Goal: Task Accomplishment & Management: Manage account settings

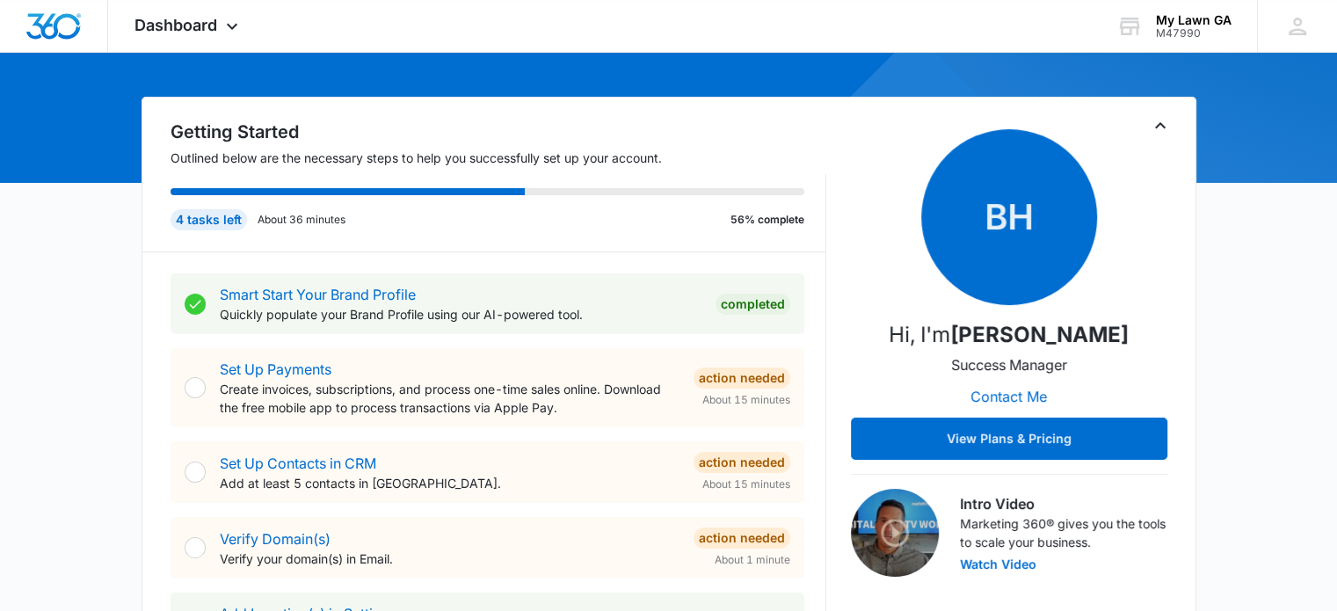
scroll to position [137, 0]
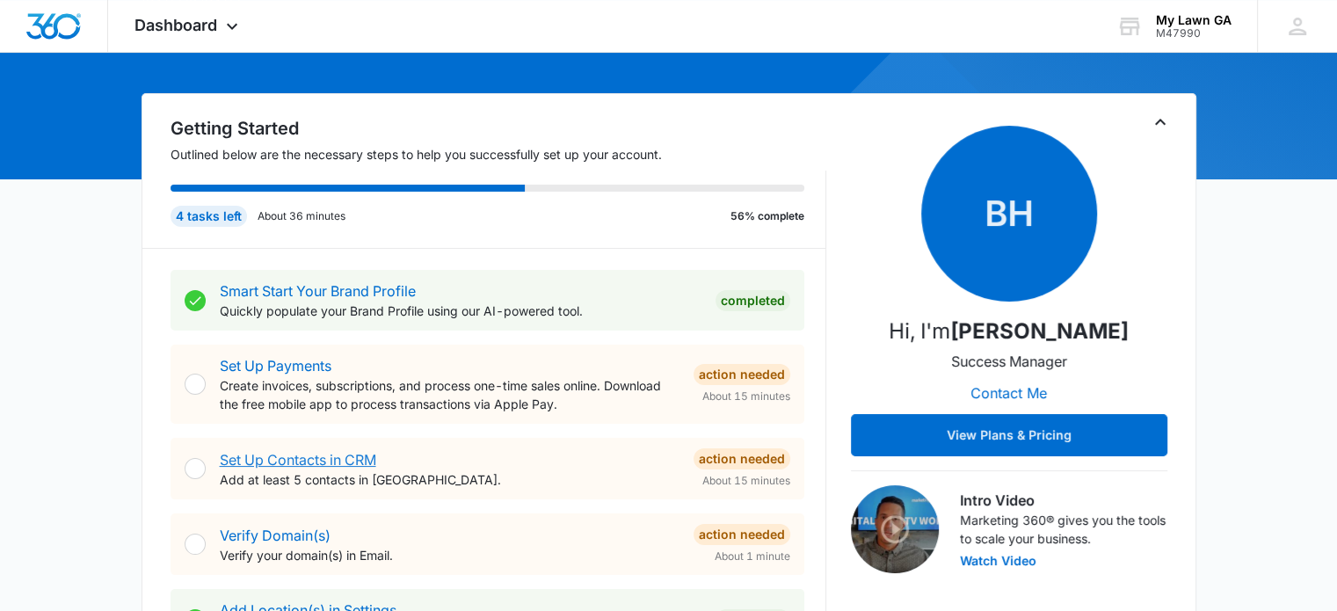
click at [331, 460] on link "Set Up Contacts in CRM" at bounding box center [298, 460] width 156 height 18
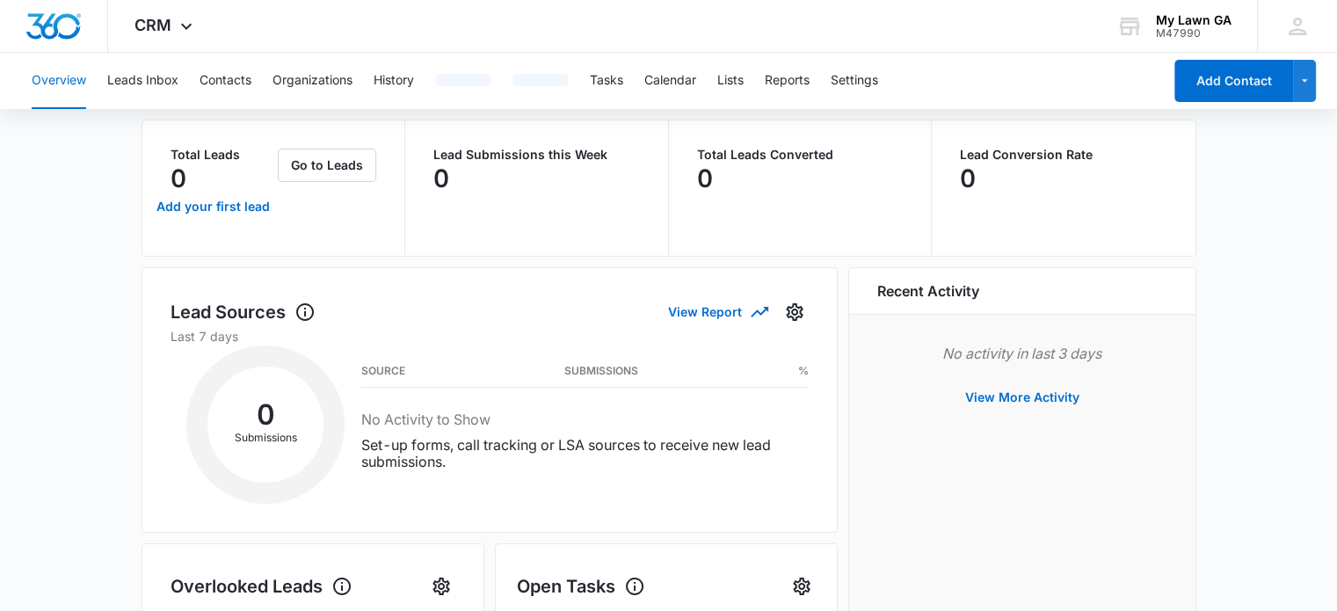
scroll to position [94, 0]
click at [632, 369] on h3 "Submissions" at bounding box center [601, 370] width 74 height 9
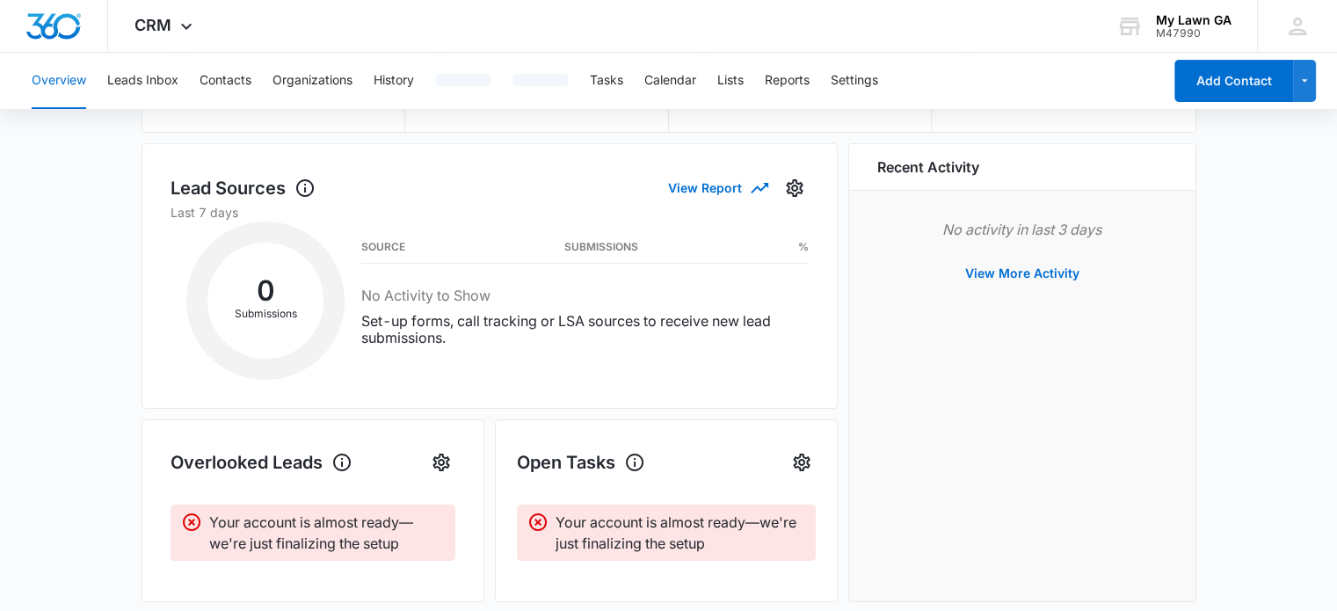
scroll to position [0, 0]
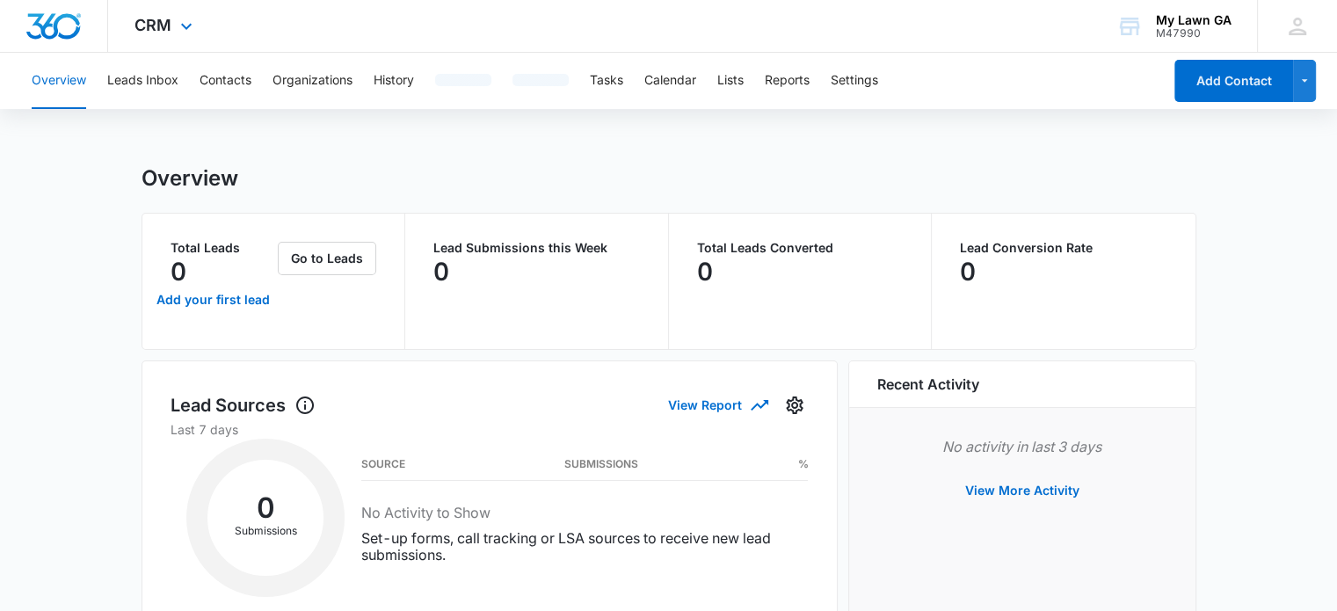
click at [69, 39] on div at bounding box center [54, 26] width 108 height 52
click at [56, 27] on img "Dashboard" at bounding box center [53, 26] width 56 height 26
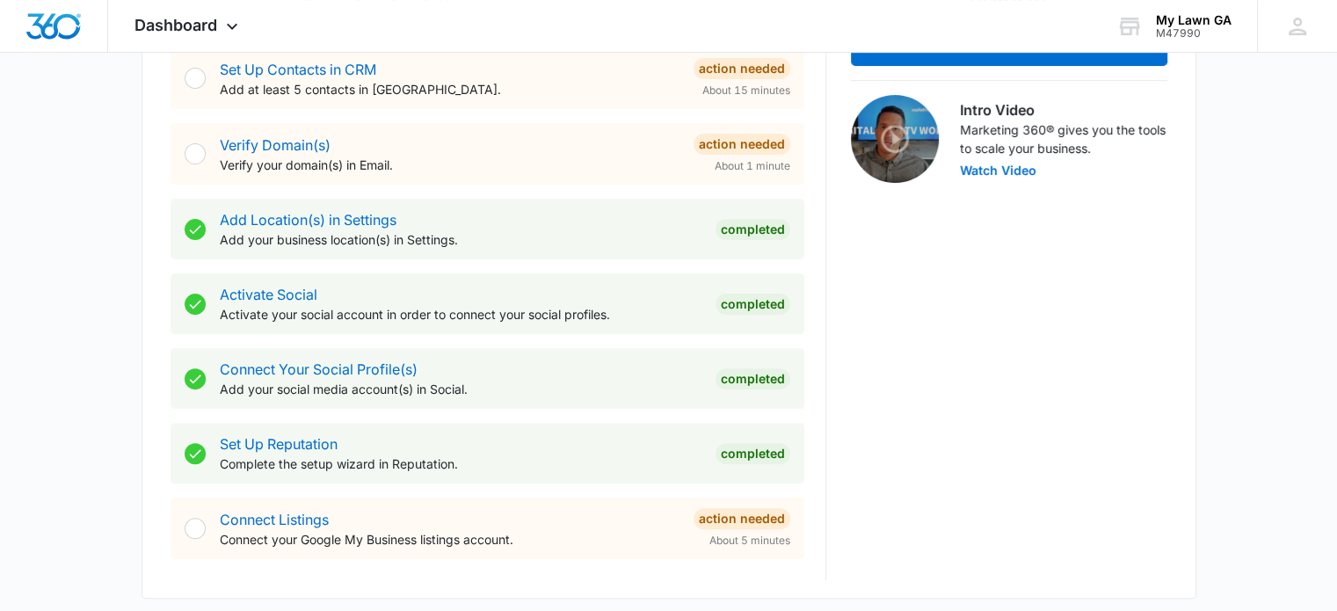
scroll to position [529, 0]
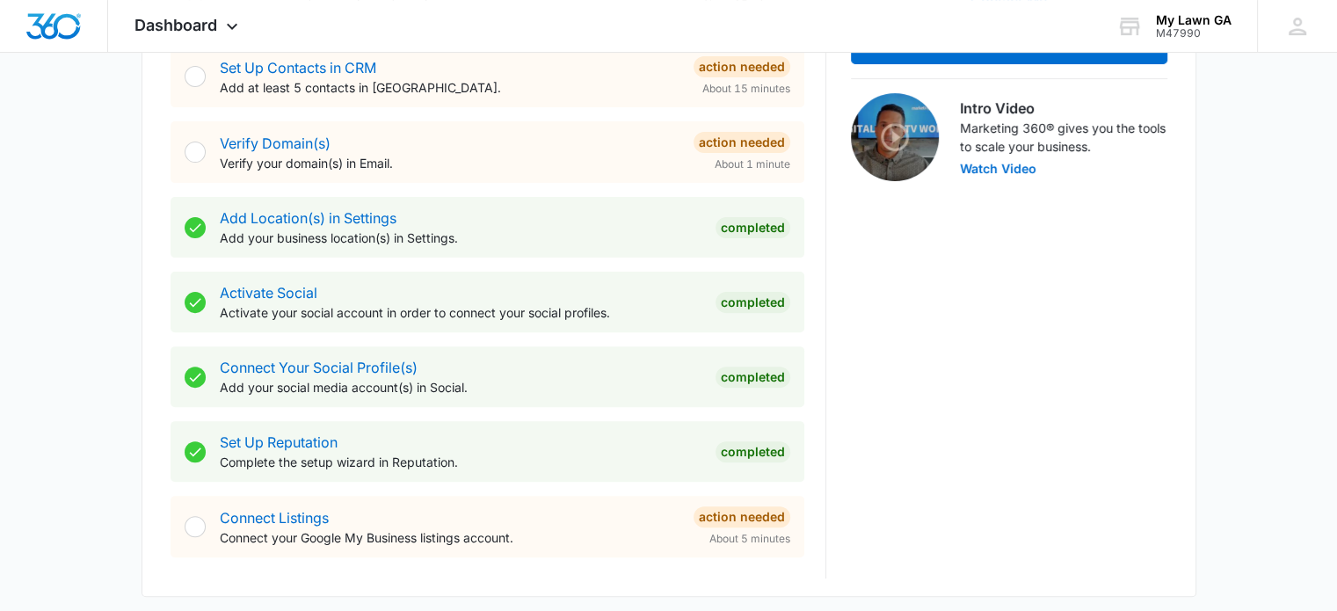
click at [536, 164] on p "Verify your domain(s) in Email." at bounding box center [450, 163] width 460 height 18
click at [307, 145] on link "Verify Domain(s)" at bounding box center [275, 144] width 111 height 18
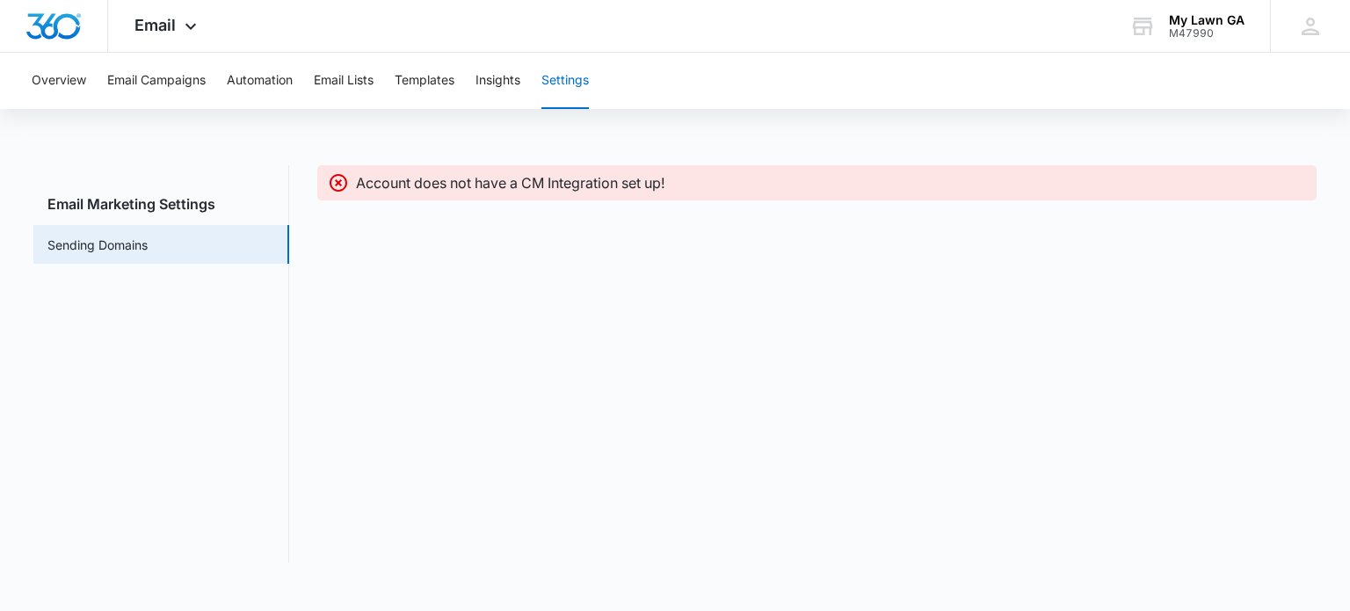
click at [385, 211] on div "Account does not have a CM Integration set up!" at bounding box center [816, 363] width 999 height 397
